Goal: Task Accomplishment & Management: Use online tool/utility

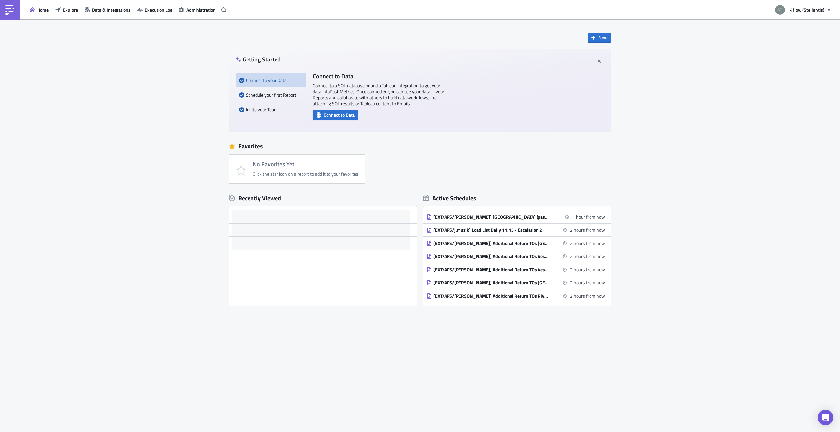
click at [159, 11] on span "Execution Log" at bounding box center [158, 9] width 27 height 7
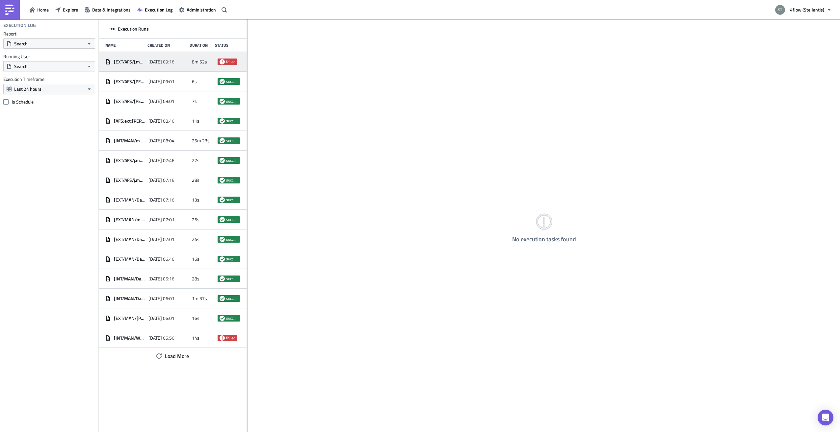
click at [199, 62] on span "8m 52s" at bounding box center [199, 62] width 15 height 6
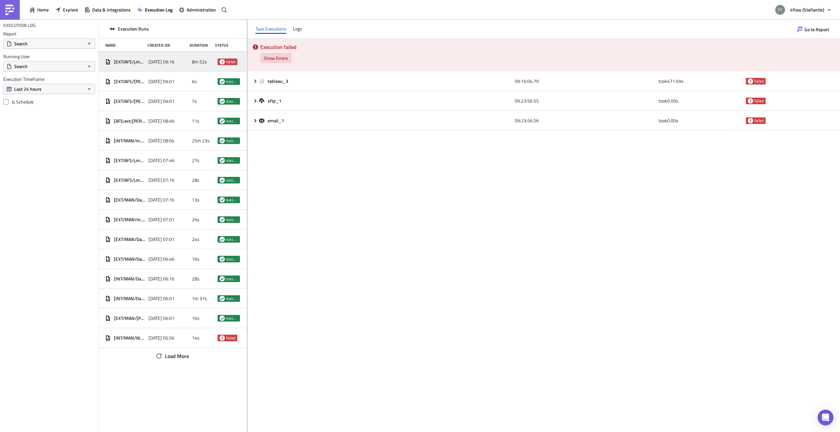
click at [274, 60] on span "Show Errors" at bounding box center [276, 58] width 24 height 7
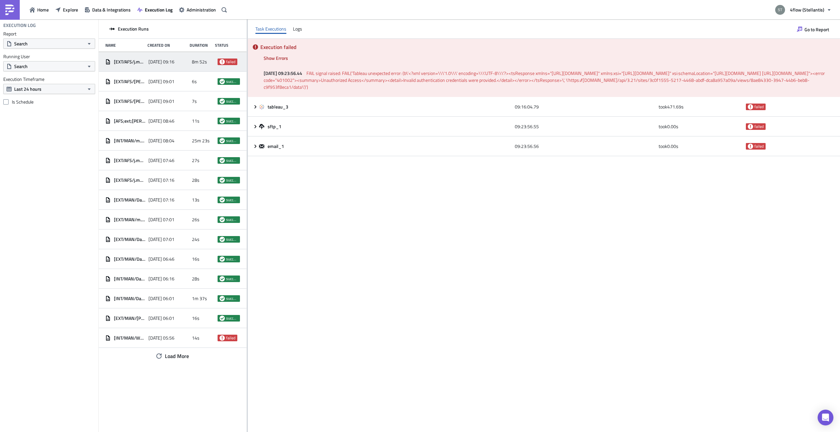
drag, startPoint x: 387, startPoint y: 75, endPoint x: 503, endPoint y: 89, distance: 117.6
click at [503, 89] on span "FAIL signal raised: FAIL('Tableau unexpected error: (b\'<?xml version=\\\'1.0\\…" at bounding box center [545, 80] width 562 height 21
click at [470, 191] on div "Execution failed Show Errors [DATE] 09:23:56.44 FAIL signal raised: FAIL('Table…" at bounding box center [544, 235] width 592 height 393
click at [105, 10] on span "Data & Integrations" at bounding box center [111, 9] width 38 height 7
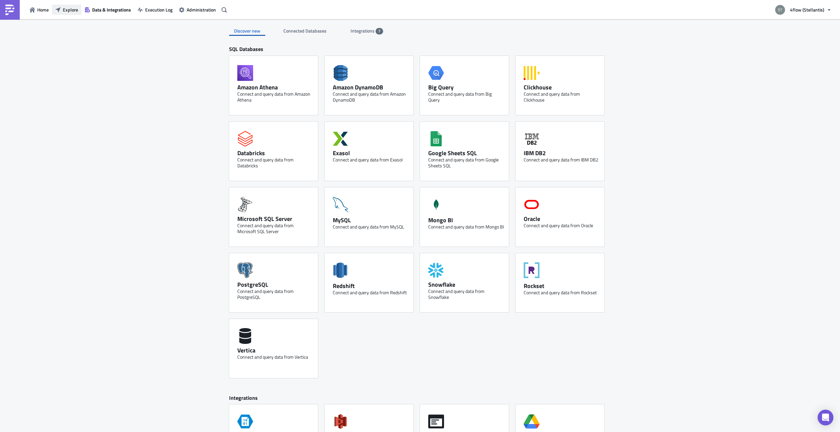
click at [64, 7] on span "Explore" at bounding box center [70, 9] width 15 height 7
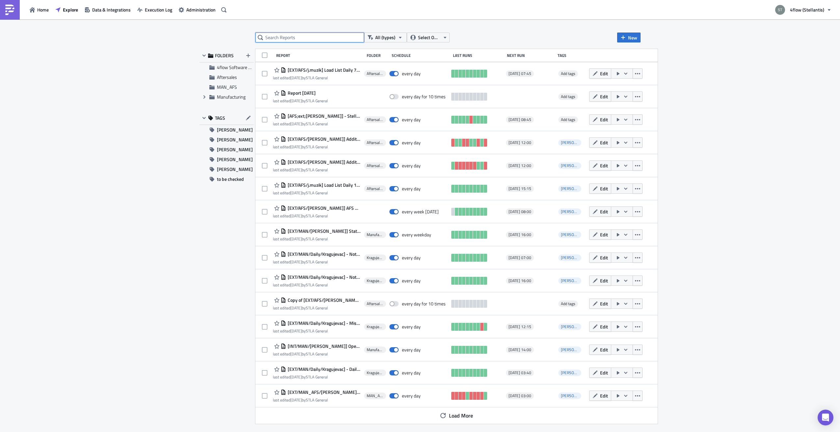
click at [288, 37] on input "text" at bounding box center [309, 38] width 109 height 10
type input "Load List"
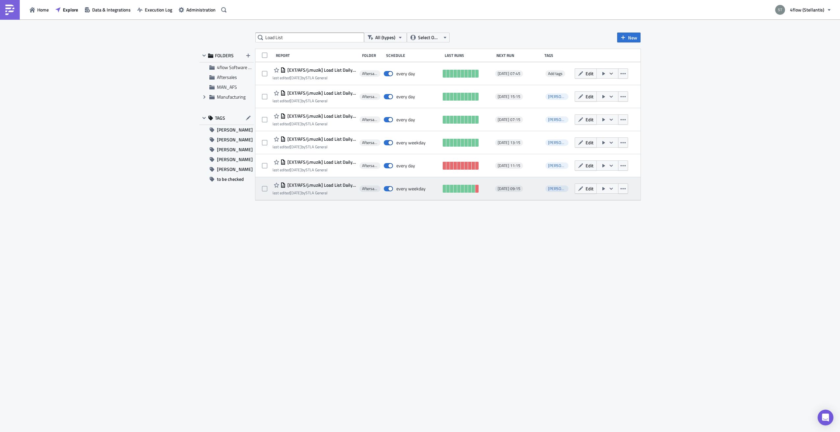
click at [311, 185] on span "[EXT/AFS/j.muzik] Load List Daily 9:15 - Escalation 1" at bounding box center [321, 185] width 70 height 6
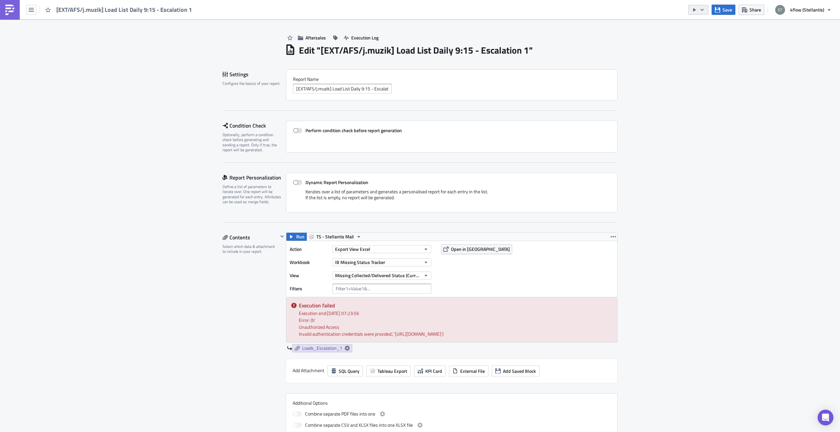
click at [703, 10] on icon "button" at bounding box center [701, 10] width 3 height 2
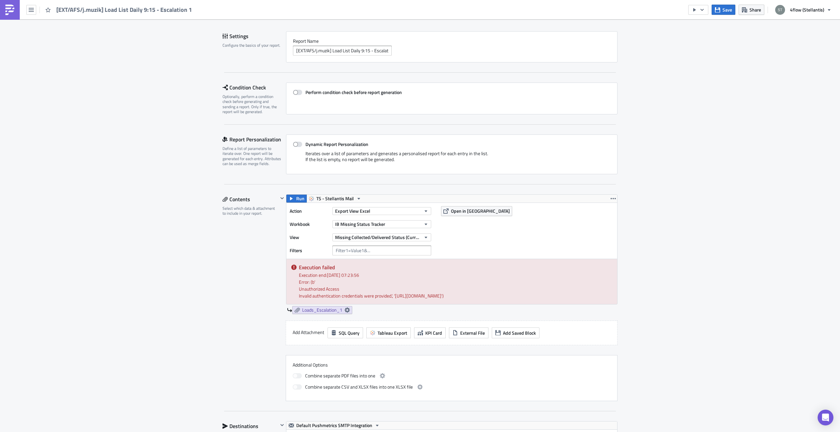
scroll to position [99, 0]
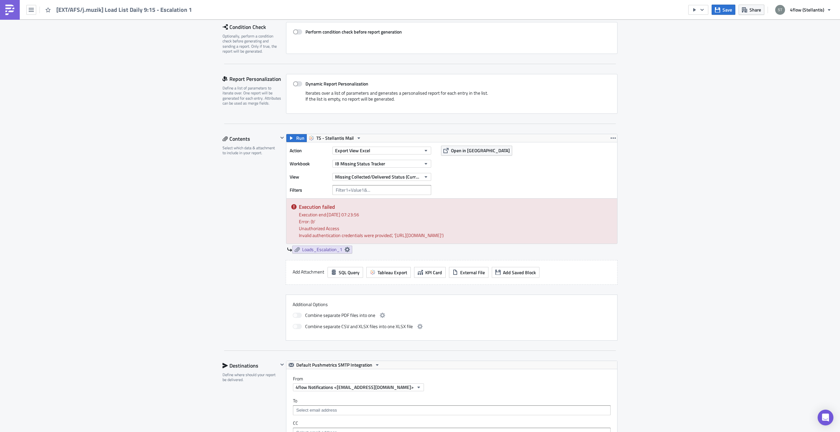
drag, startPoint x: 347, startPoint y: 215, endPoint x: 378, endPoint y: 215, distance: 30.3
click at [378, 215] on div "Execution end: [DATE] 07:23:56" at bounding box center [455, 214] width 313 height 7
drag, startPoint x: 378, startPoint y: 215, endPoint x: 332, endPoint y: 230, distance: 48.5
click at [332, 230] on summary "Unauthorized Access" at bounding box center [455, 228] width 313 height 7
drag, startPoint x: 305, startPoint y: 230, endPoint x: 464, endPoint y: 239, distance: 158.8
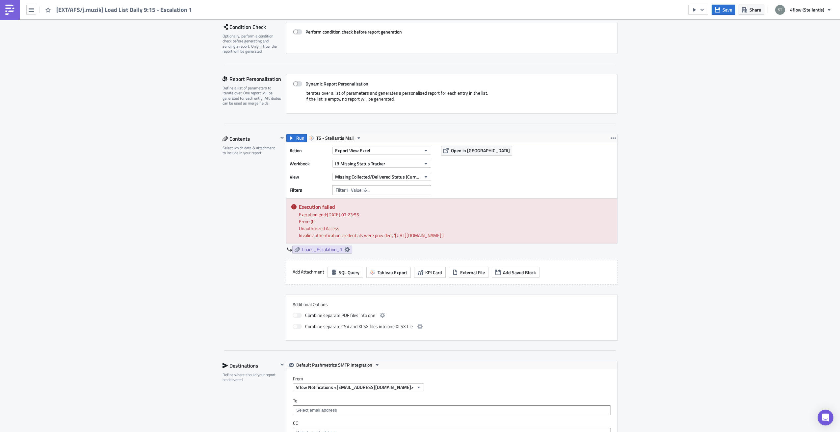
click at [464, 239] on div "Error: (b' Unauthorized Access Invalid authentication credentials were provided…" at bounding box center [455, 228] width 313 height 21
drag, startPoint x: 464, startPoint y: 239, endPoint x: 405, endPoint y: 241, distance: 58.6
click at [405, 239] on div "Error: (b' Unauthorized Access Invalid authentication credentials were provided…" at bounding box center [455, 228] width 313 height 21
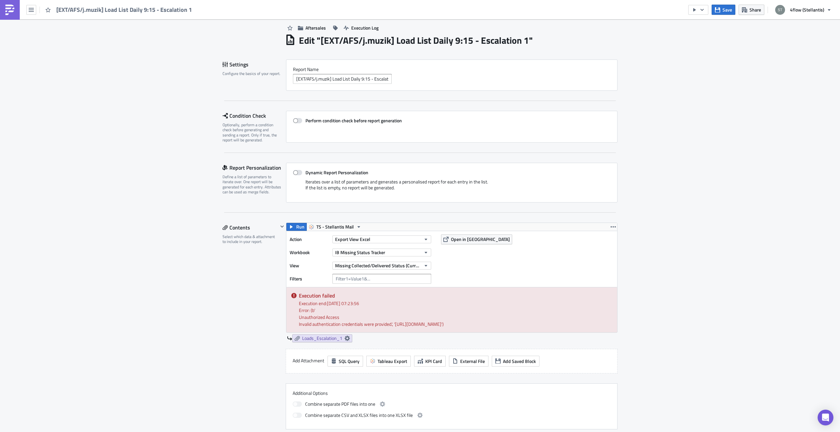
scroll to position [0, 0]
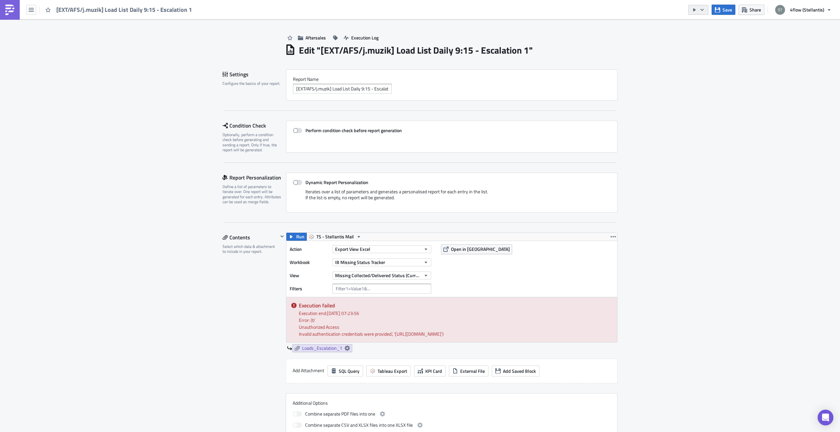
click at [697, 12] on icon "button" at bounding box center [694, 9] width 5 height 5
click at [703, 37] on div "Run Report" at bounding box center [718, 36] width 51 height 7
click at [12, 10] on img at bounding box center [10, 10] width 11 height 11
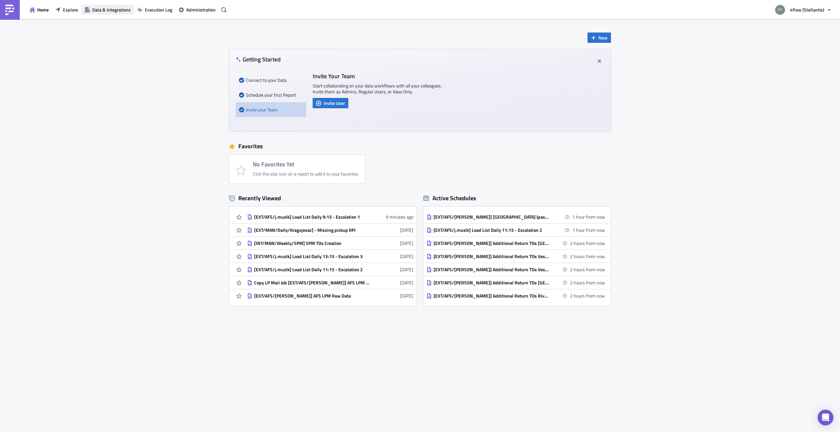
click at [114, 11] on span "Data & Integrations" at bounding box center [111, 9] width 38 height 7
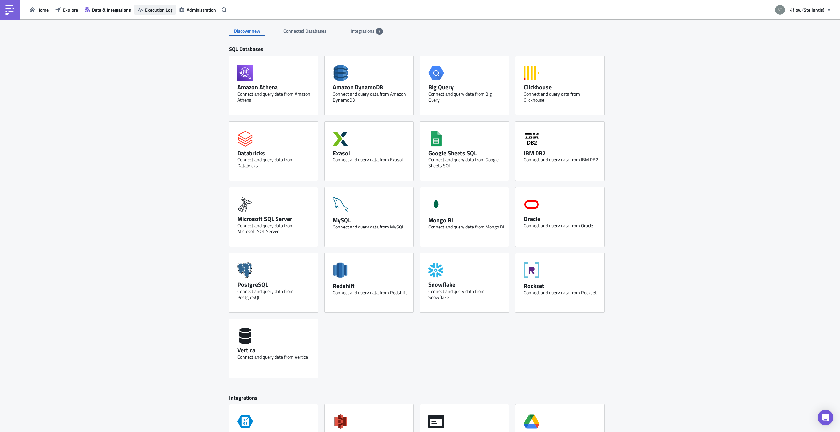
click at [151, 11] on span "Execution Log" at bounding box center [158, 9] width 27 height 7
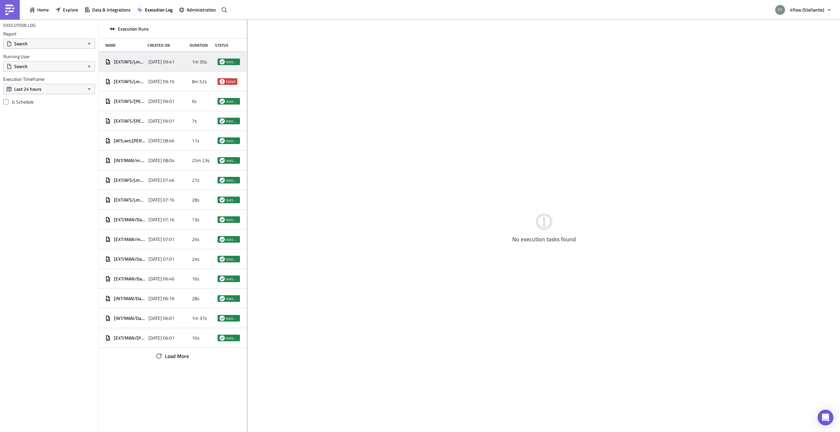
click at [198, 66] on div "1m 35s" at bounding box center [203, 62] width 22 height 12
